Goal: Navigation & Orientation: Find specific page/section

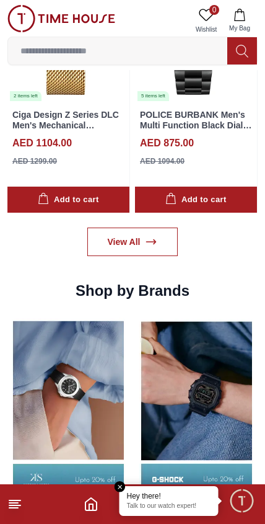
scroll to position [1098, 0]
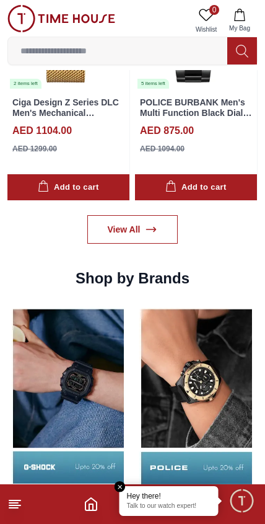
click at [161, 233] on link "View All" at bounding box center [132, 229] width 91 height 29
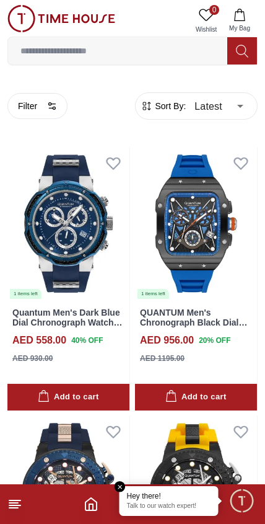
click at [9, 510] on icon at bounding box center [14, 504] width 15 height 15
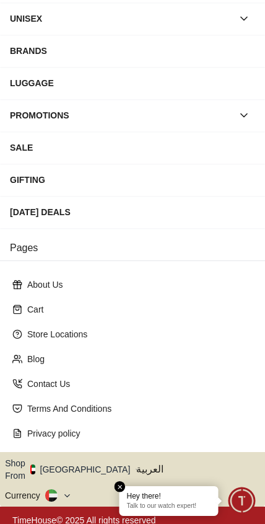
scroll to position [141, 0]
click at [35, 464] on img "button" at bounding box center [32, 469] width 5 height 10
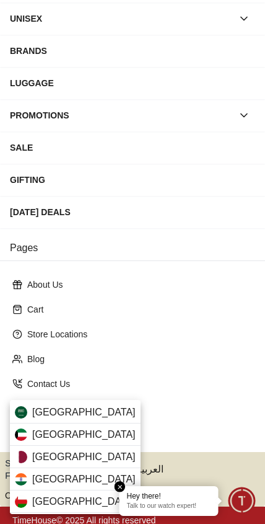
click at [78, 456] on div "[GEOGRAPHIC_DATA]" at bounding box center [75, 457] width 131 height 22
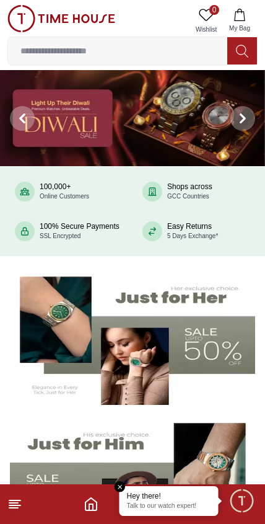
click at [9, 504] on icon at bounding box center [14, 504] width 15 height 15
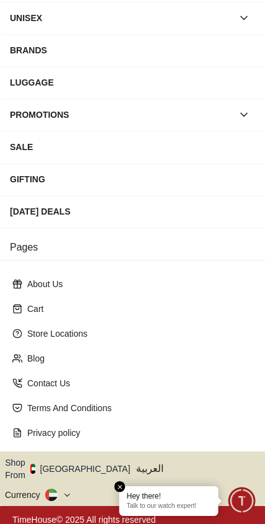
scroll to position [141, 0]
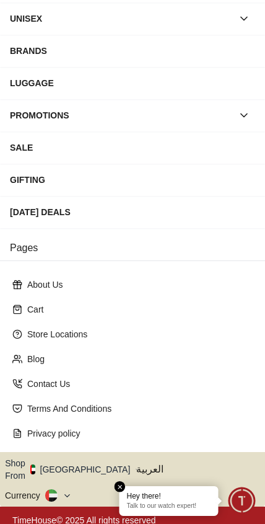
click at [135, 465] on icon "button" at bounding box center [137, 469] width 4 height 9
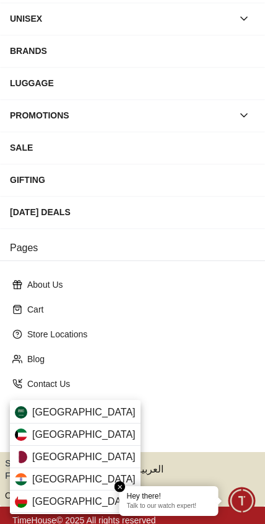
click at [73, 454] on div "[GEOGRAPHIC_DATA]" at bounding box center [75, 457] width 131 height 22
